Goal: Browse casually

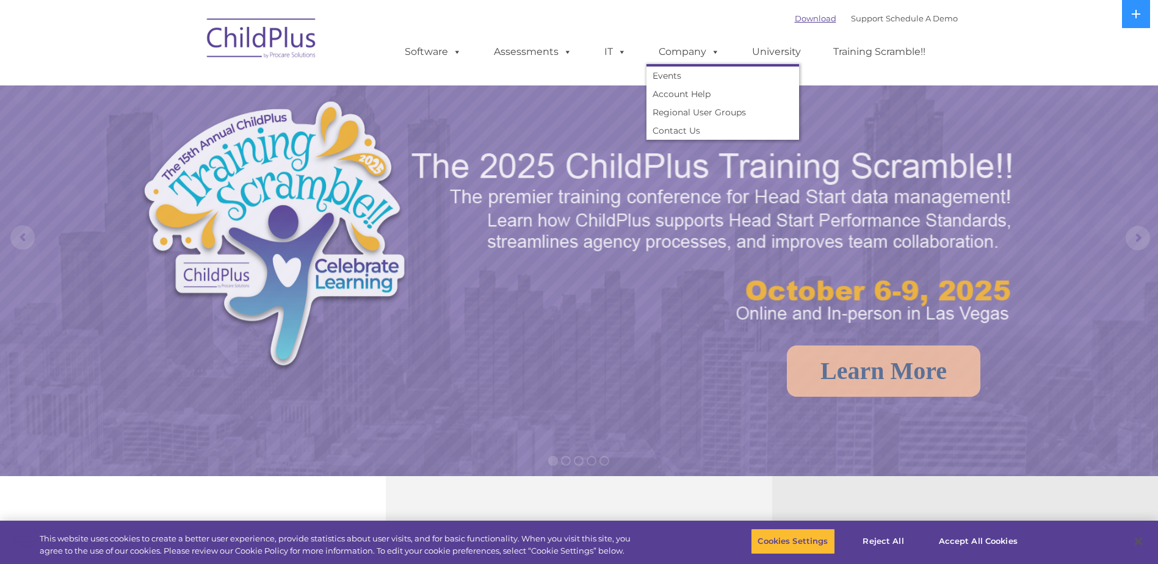
select select "MEDIUM"
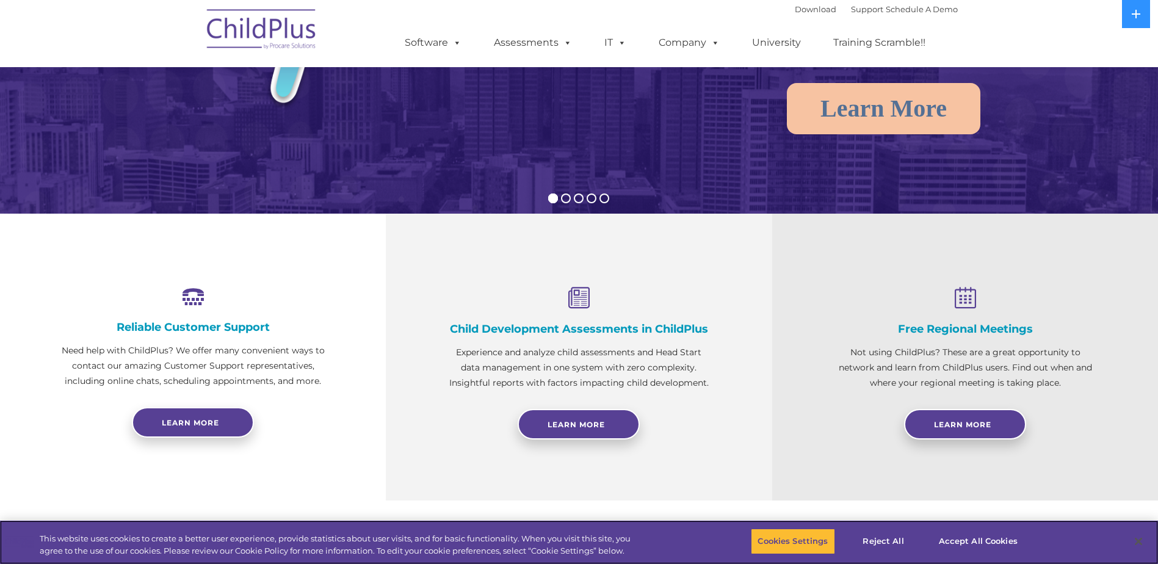
scroll to position [256, 0]
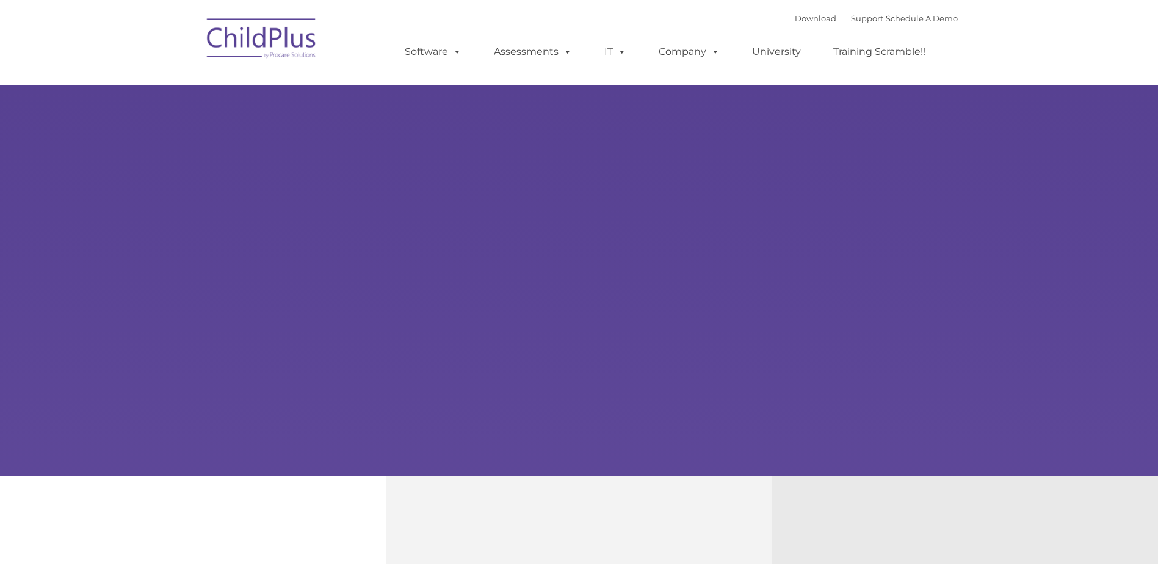
type input ""
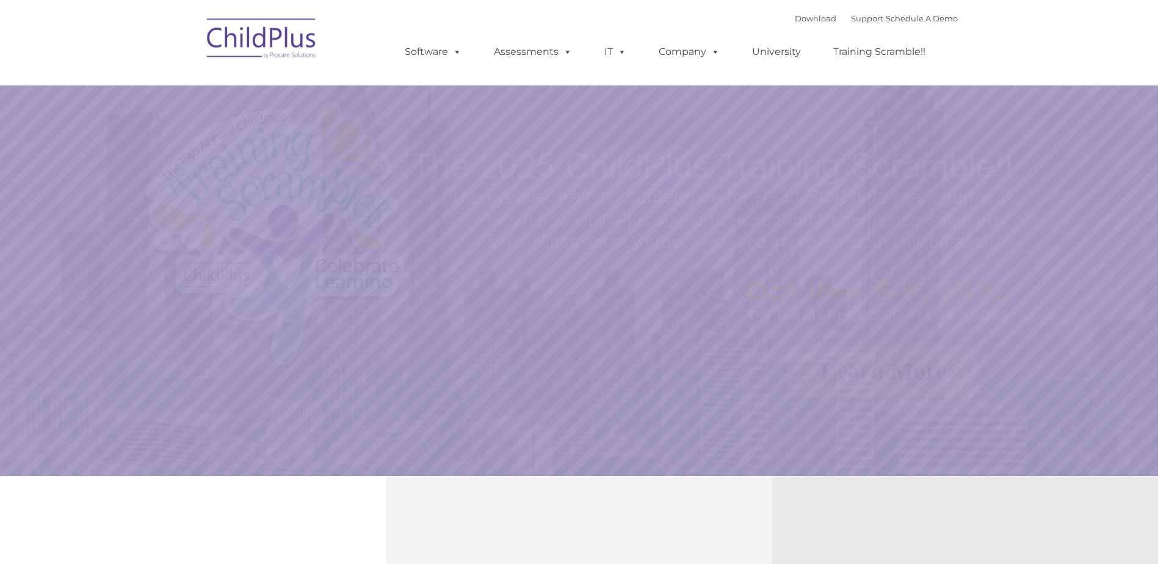
select select "MEDIUM"
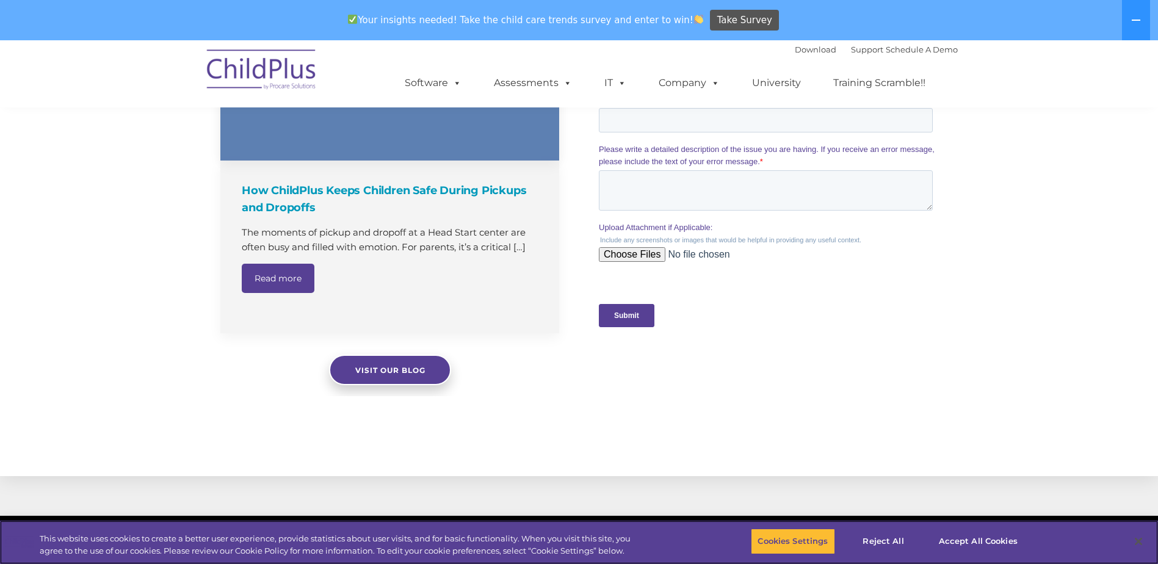
scroll to position [1079, 0]
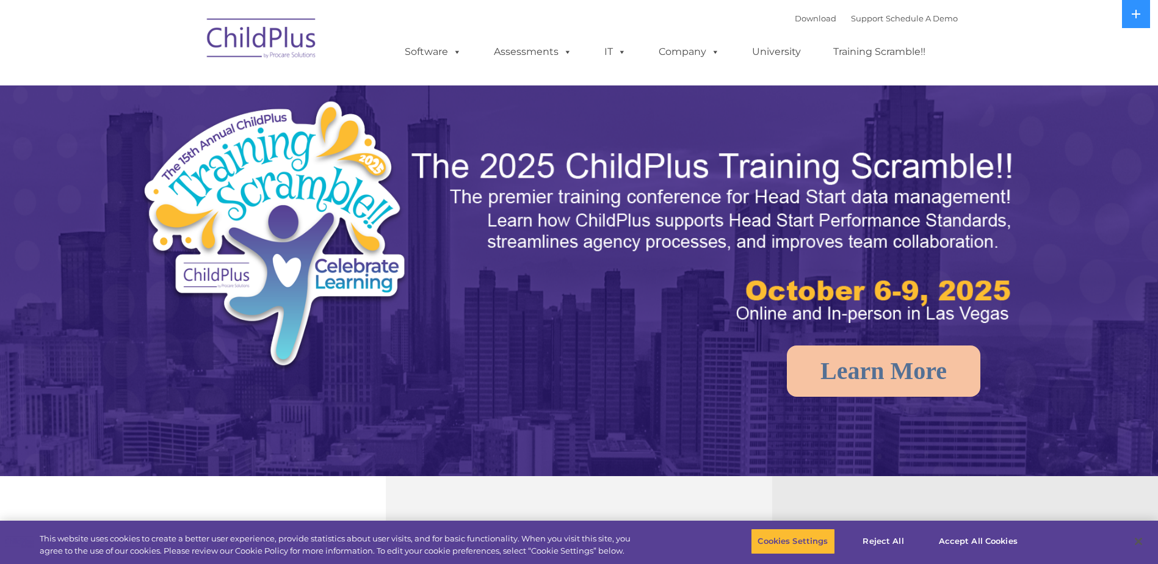
select select "MEDIUM"
